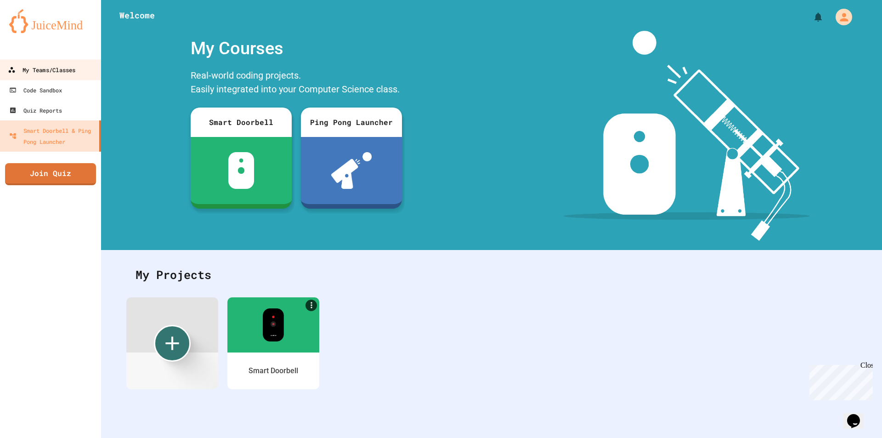
click at [36, 75] on div "My Teams/Classes" at bounding box center [42, 69] width 68 height 11
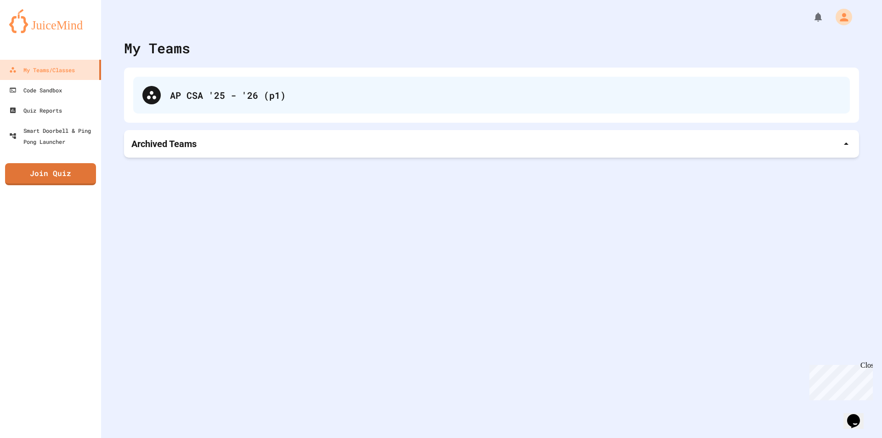
click at [173, 94] on div "AP CSA '25 - '26 (p1)" at bounding box center [505, 95] width 671 height 14
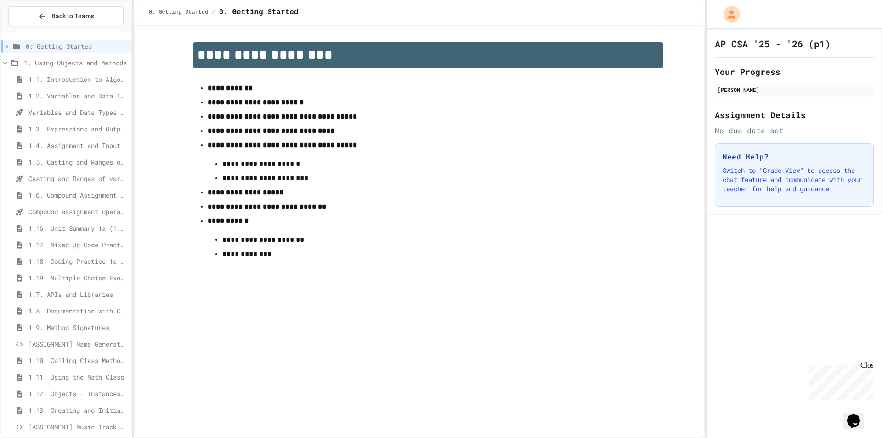
click at [41, 314] on span "1.8. Documentation with Comments and Preconditions" at bounding box center [77, 311] width 99 height 10
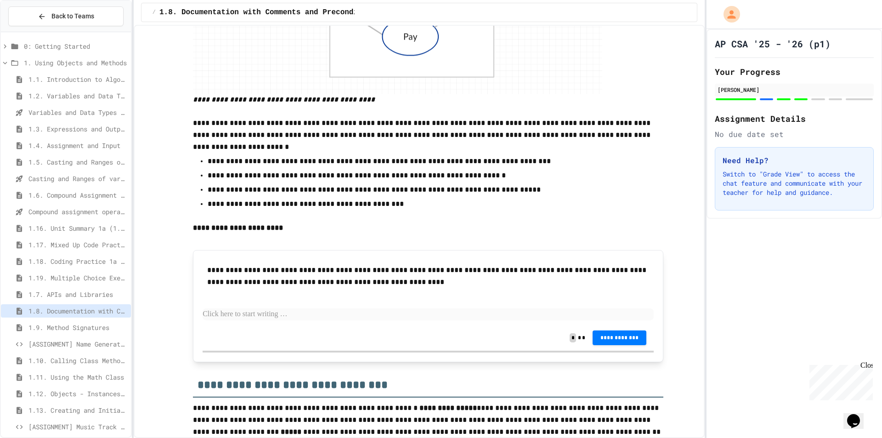
scroll to position [3368, 0]
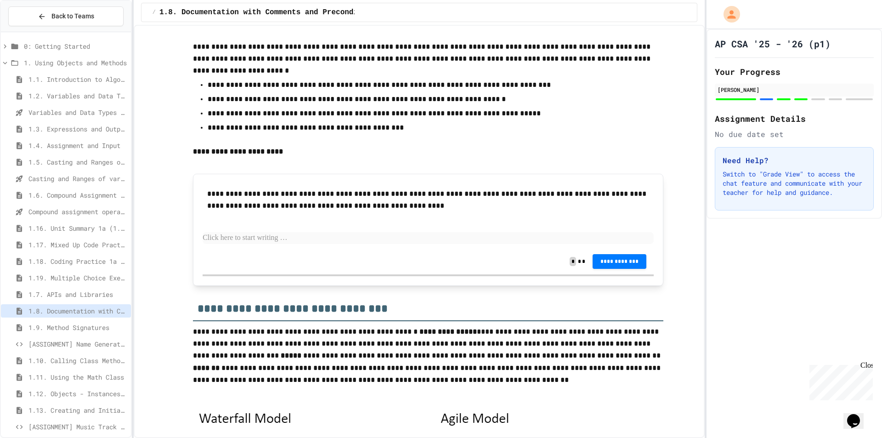
click at [302, 244] on p at bounding box center [428, 238] width 451 height 12
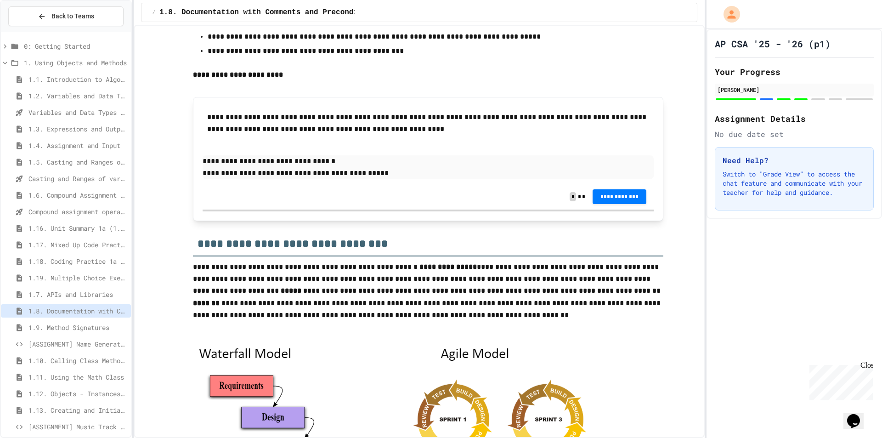
scroll to position [3521, 0]
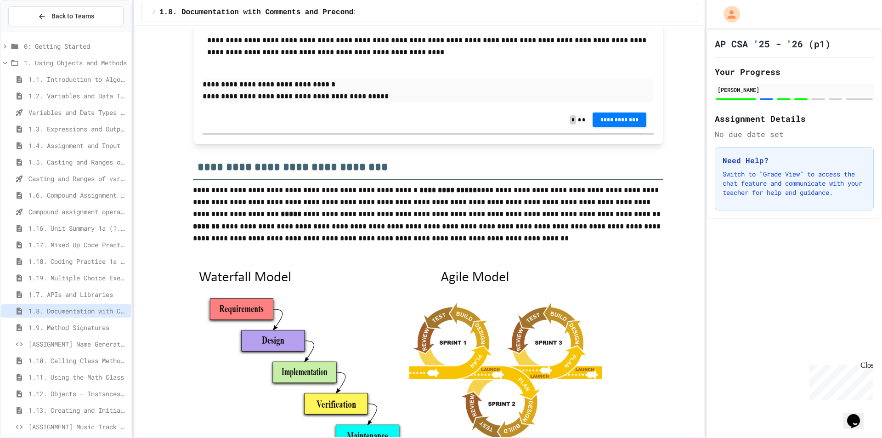
click at [619, 127] on button "**********" at bounding box center [619, 120] width 54 height 15
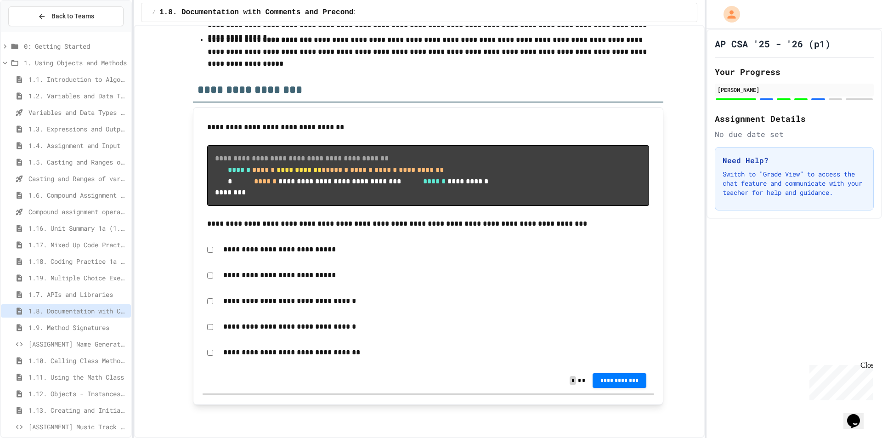
scroll to position [4746, 0]
